Goal: Task Accomplishment & Management: Manage account settings

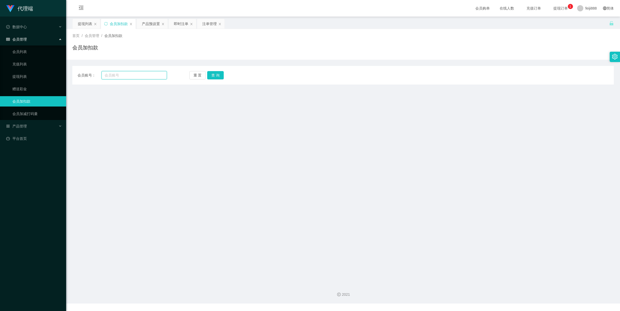
drag, startPoint x: 121, startPoint y: 76, endPoint x: 124, endPoint y: 77, distance: 3.4
click at [121, 76] on input "text" at bounding box center [134, 75] width 65 height 8
paste input "60173637178"
type input "60173637178"
click at [214, 77] on button "查 询" at bounding box center [215, 75] width 17 height 8
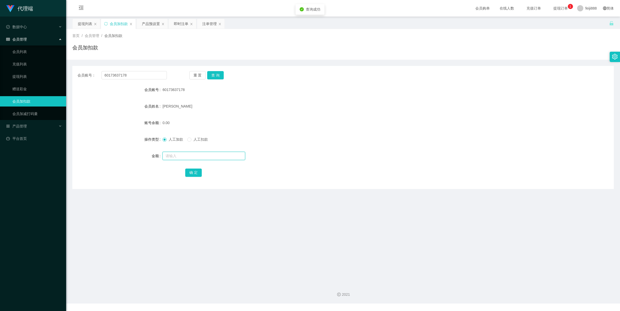
click at [187, 156] on input "text" at bounding box center [204, 156] width 83 height 8
type input "120"
click at [187, 170] on button "确 定" at bounding box center [193, 173] width 17 height 8
drag, startPoint x: 415, startPoint y: 94, endPoint x: 467, endPoint y: 75, distance: 55.3
click at [428, 90] on form "会员账号 60173637178 会员姓名 Hue Sin Yoong 账号余额 120.00 操作类型 人工加款 人工扣款 金额 确 定" at bounding box center [343, 131] width 542 height 93
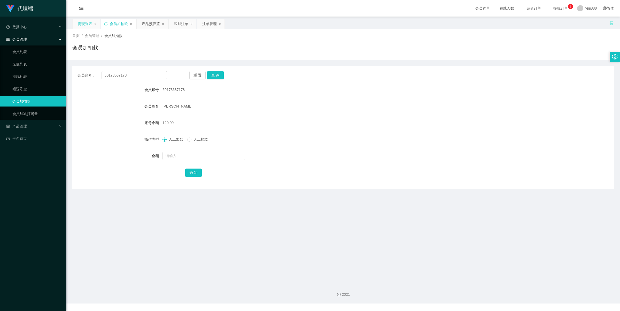
click at [85, 24] on div "提现列表" at bounding box center [85, 24] width 14 height 10
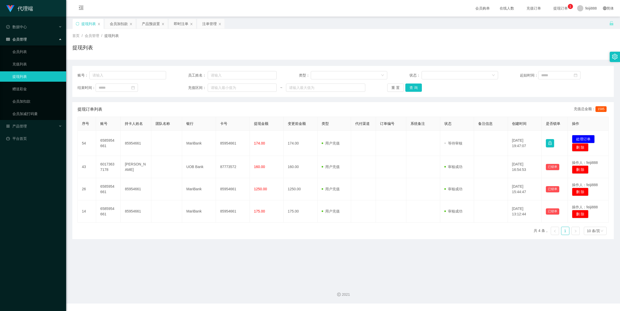
click at [288, 42] on div "首页 / 会员管理 / 提现列表 / 提现列表" at bounding box center [343, 44] width 542 height 22
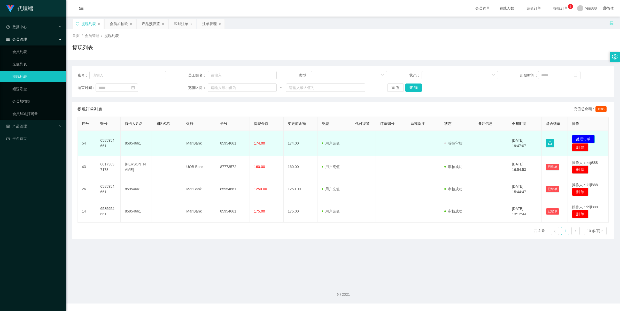
click at [576, 137] on button "处理订单" at bounding box center [583, 139] width 23 height 8
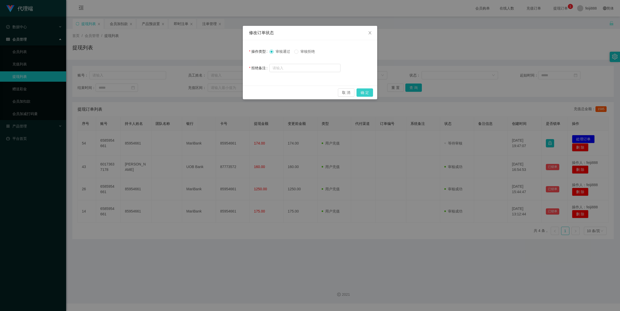
click at [366, 95] on button "确 定" at bounding box center [365, 92] width 17 height 8
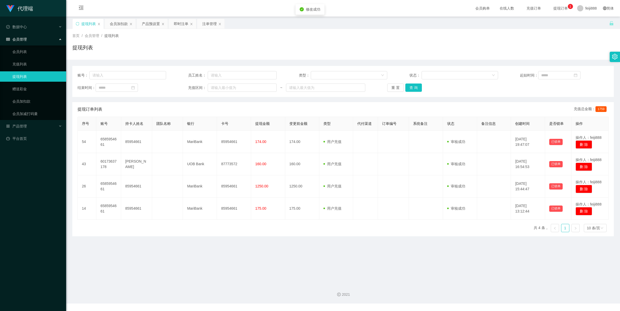
click at [310, 44] on div "提现列表" at bounding box center [343, 50] width 542 height 12
